Goal: Transaction & Acquisition: Subscribe to service/newsletter

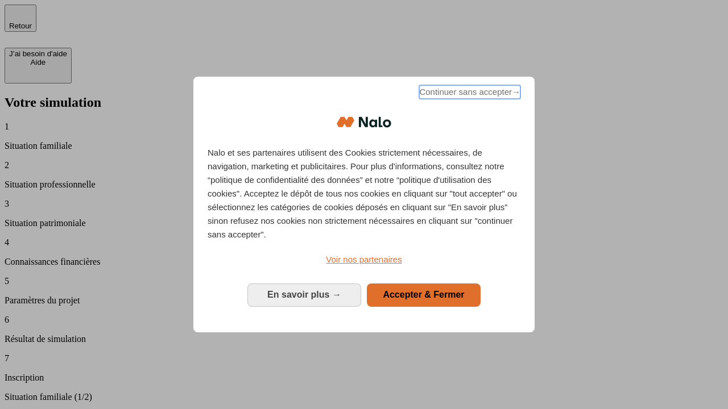
click at [469, 94] on span "Continuer sans accepter →" at bounding box center [469, 92] width 101 height 14
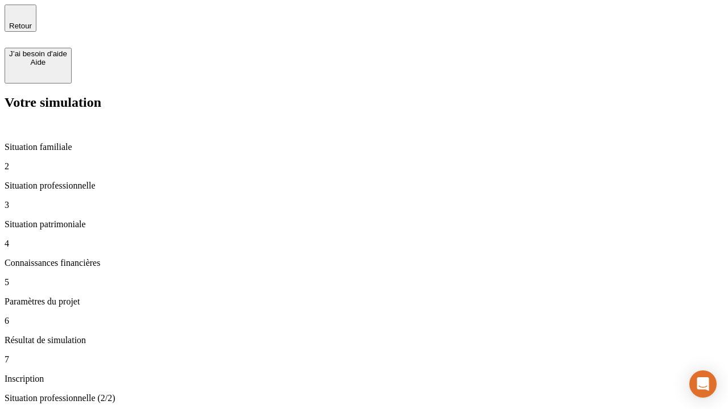
type input "30 000"
type input "1 000"
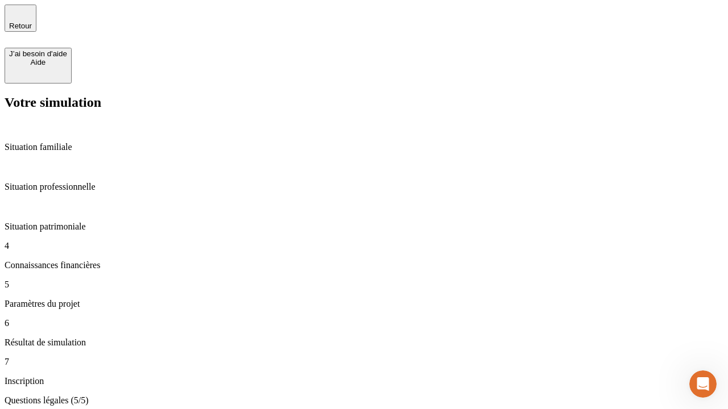
type input "65"
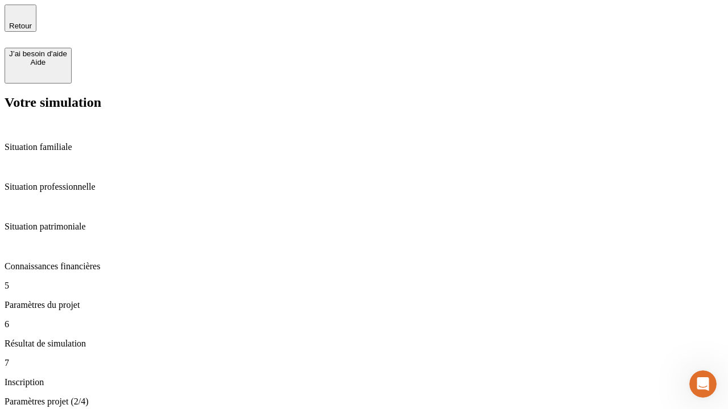
type input "5 000"
type input "640"
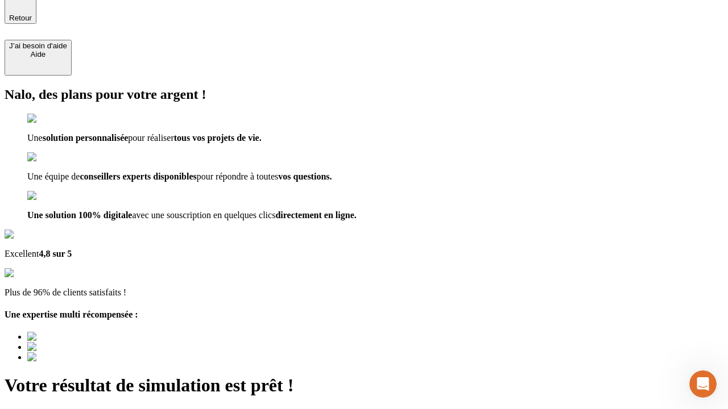
scroll to position [0, 2]
type input "[EMAIL_ADDRESS][DOMAIN_NAME]"
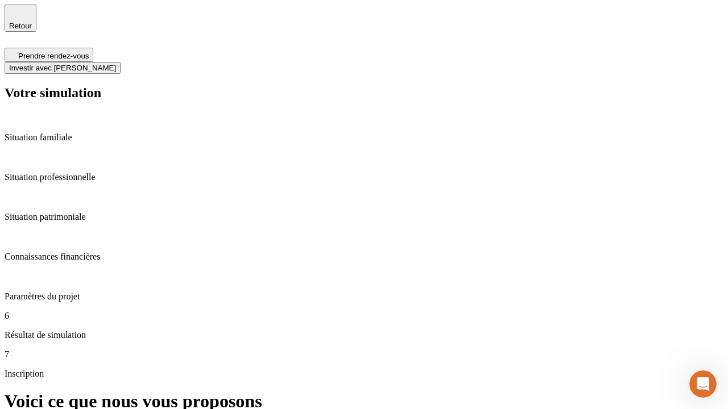
click at [116, 64] on span "Investir avec [PERSON_NAME]" at bounding box center [62, 68] width 107 height 9
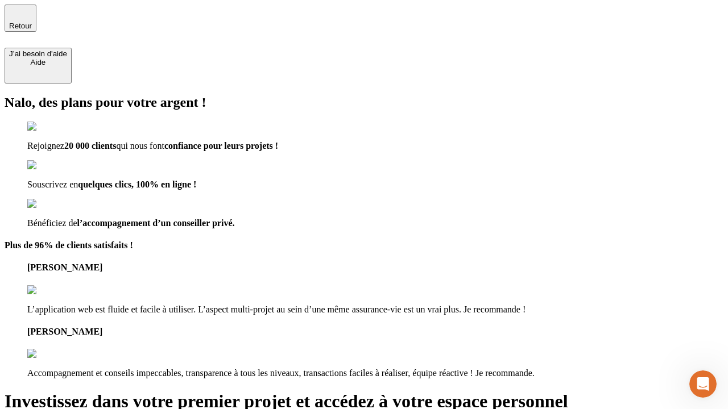
type input "[PERSON_NAME][EMAIL_ADDRESS][DOMAIN_NAME]"
